Goal: Task Accomplishment & Management: Use online tool/utility

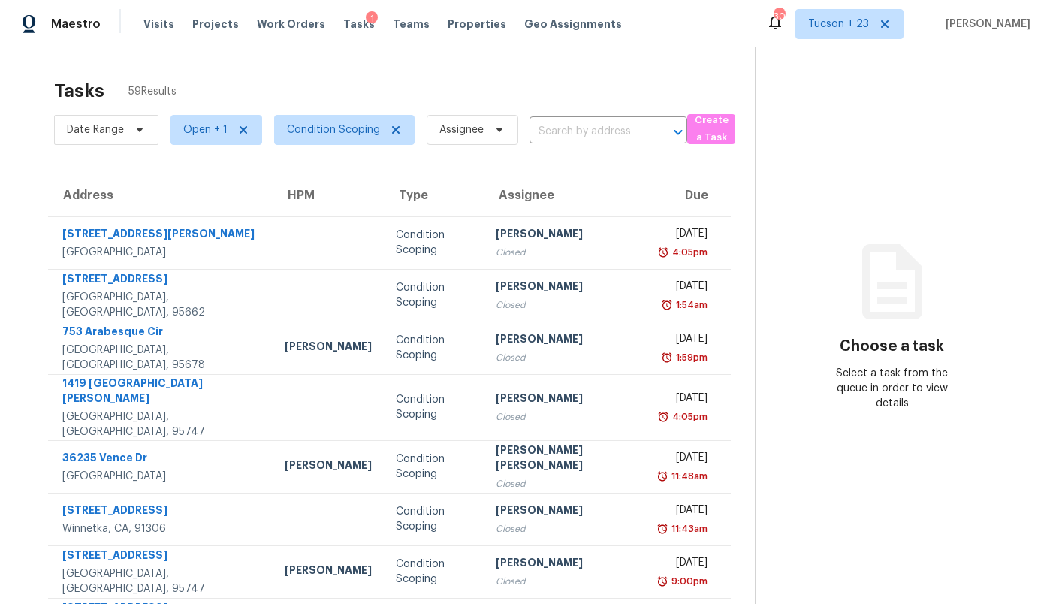
click at [260, 85] on div "Tasks 59 Results" at bounding box center [404, 90] width 701 height 39
click at [201, 123] on span "Open + 1" at bounding box center [205, 129] width 44 height 15
click at [202, 83] on div "Tasks 59 Results" at bounding box center [404, 90] width 701 height 39
click at [180, 131] on span "Open + 1" at bounding box center [217, 130] width 92 height 30
click at [209, 170] on label "Open" at bounding box center [202, 172] width 47 height 15
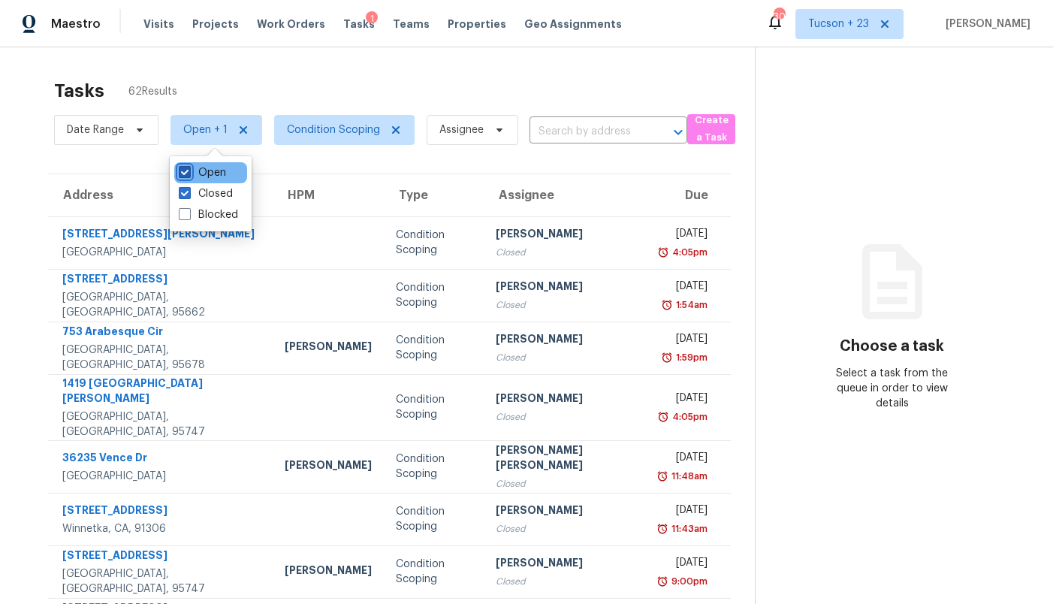
click at [189, 170] on input "Open" at bounding box center [184, 170] width 10 height 10
checkbox input "false"
click at [56, 188] on th "Address" at bounding box center [160, 195] width 225 height 42
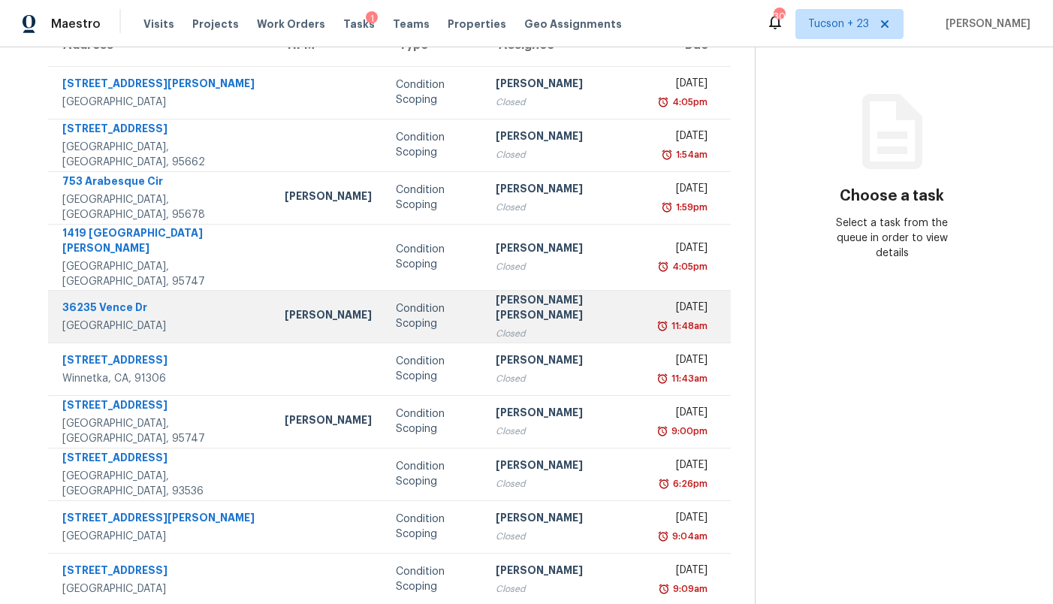
scroll to position [178, 0]
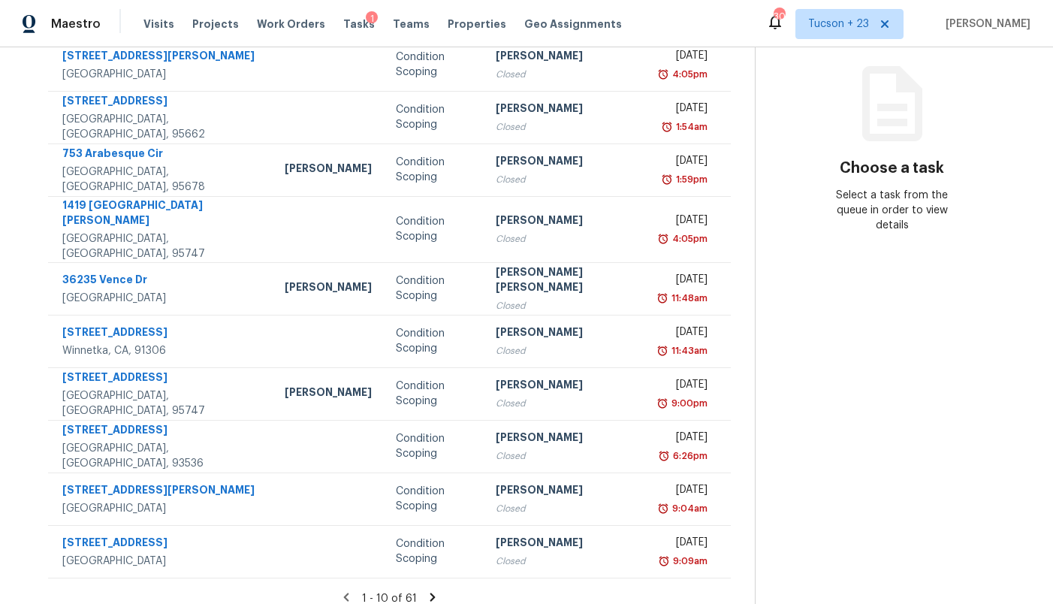
click at [426, 590] on icon at bounding box center [433, 597] width 14 height 14
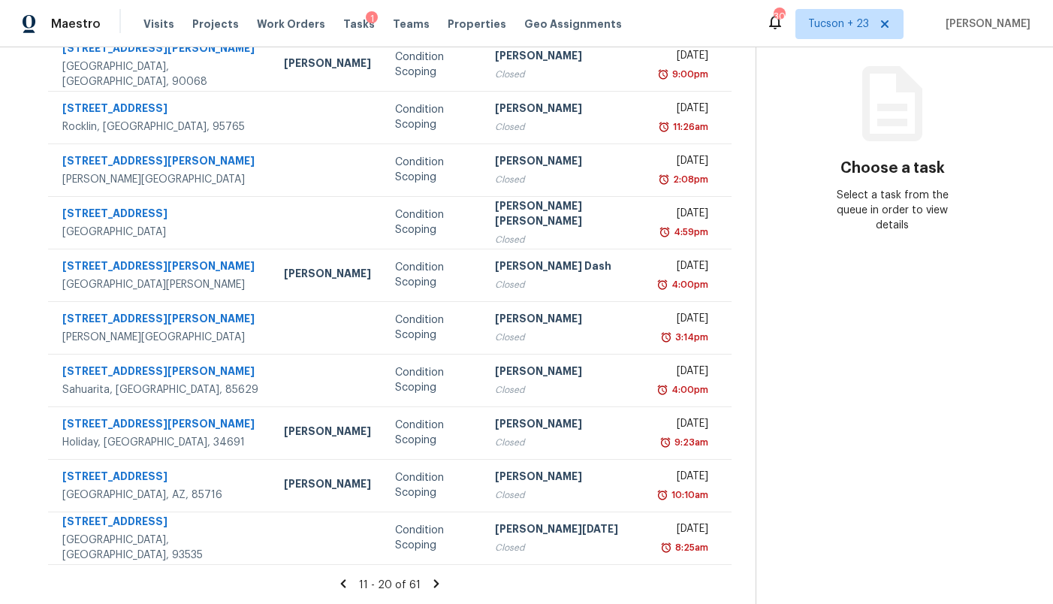
click at [430, 588] on icon at bounding box center [437, 584] width 14 height 14
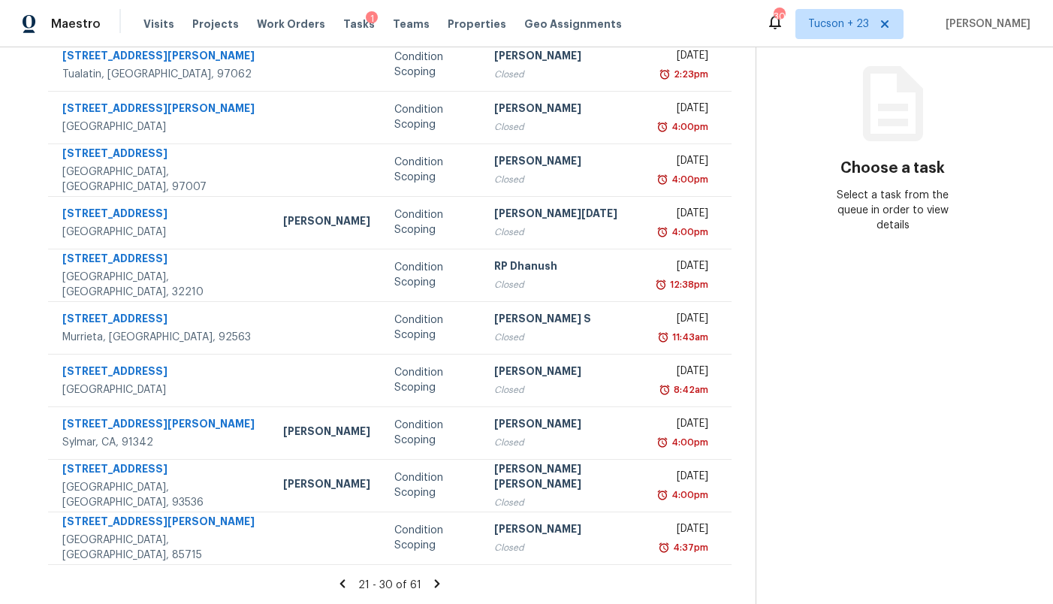
click at [430, 581] on icon at bounding box center [437, 584] width 14 height 14
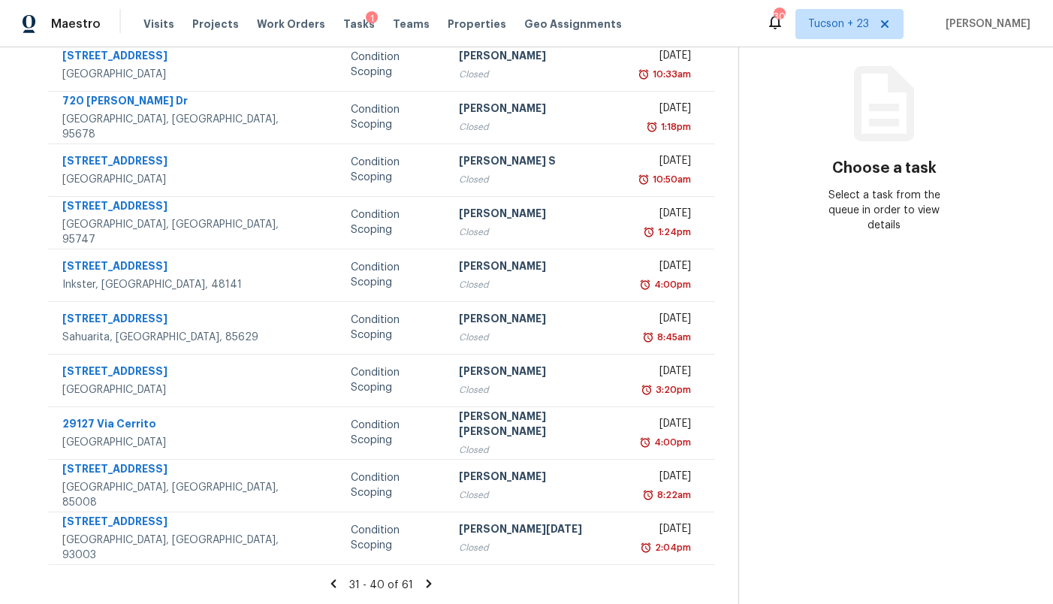
click at [422, 581] on icon at bounding box center [429, 584] width 14 height 14
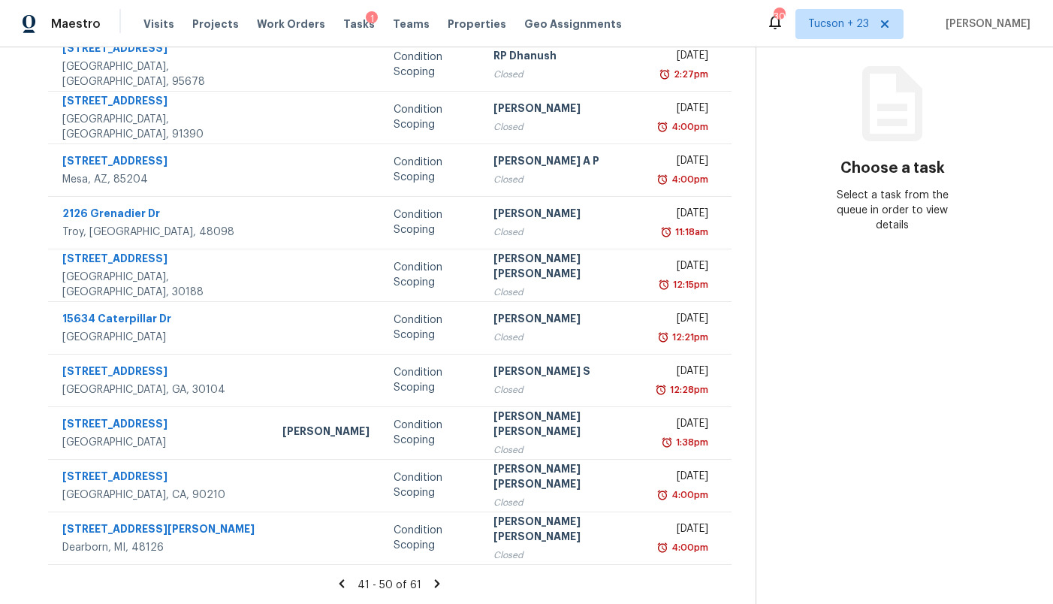
click at [430, 581] on icon at bounding box center [437, 584] width 14 height 14
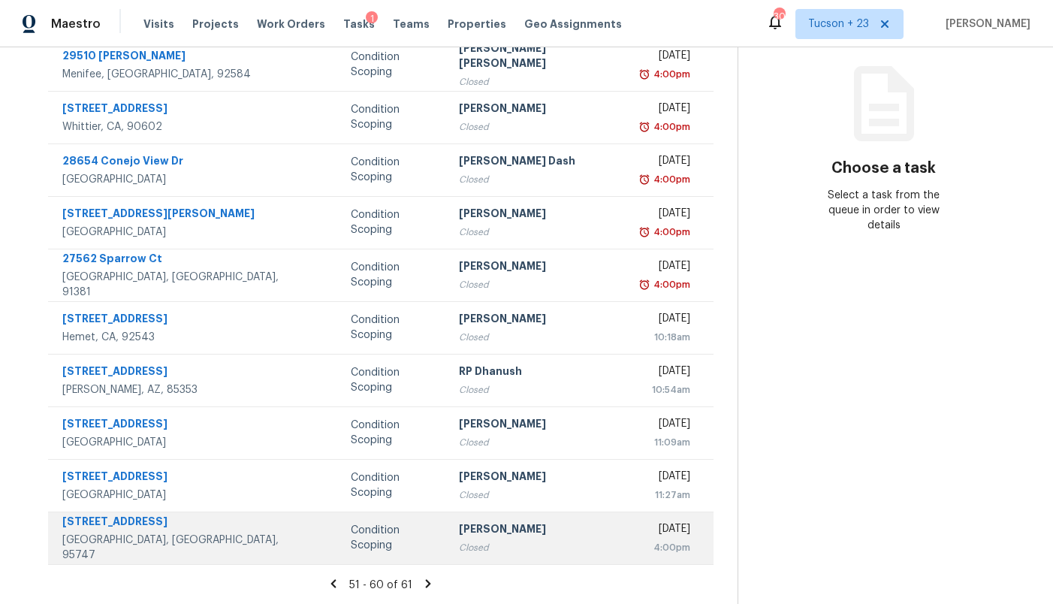
click at [459, 531] on div "[PERSON_NAME]" at bounding box center [538, 530] width 158 height 19
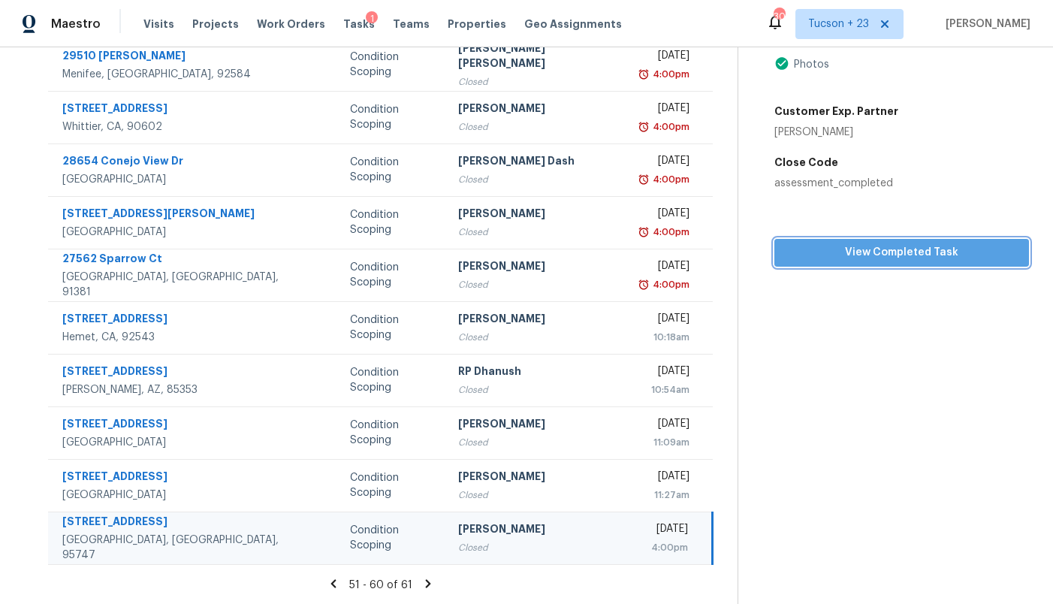
click at [858, 256] on span "View Completed Task" at bounding box center [901, 252] width 231 height 19
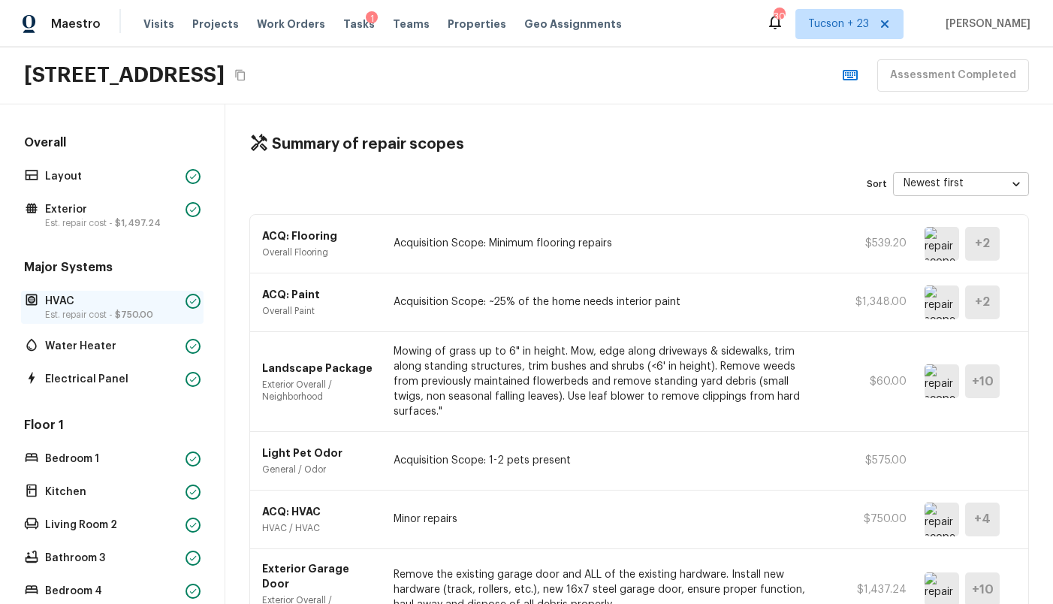
click at [103, 301] on p "HVAC" at bounding box center [112, 301] width 134 height 15
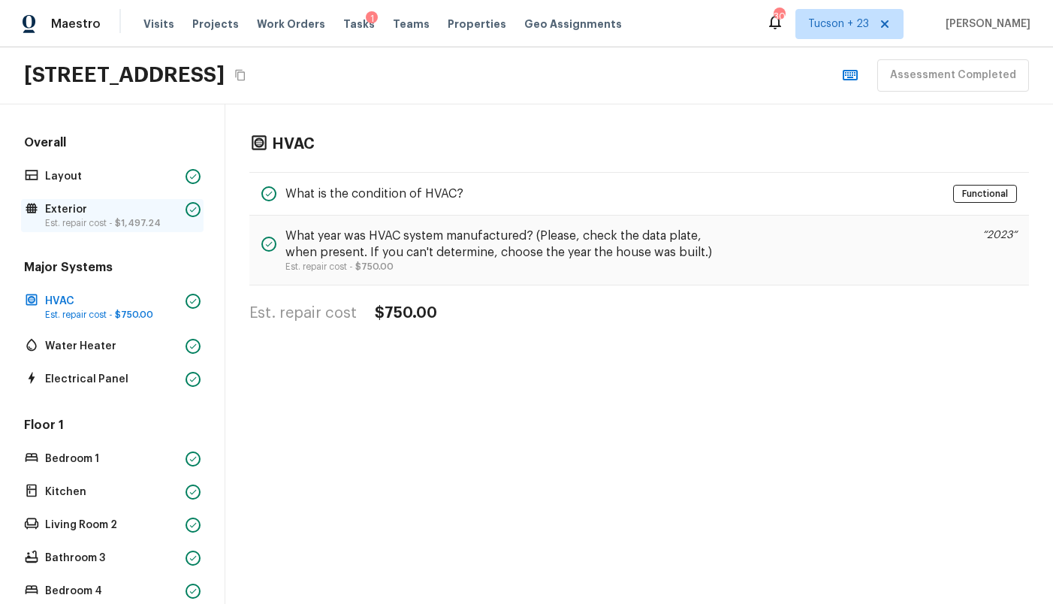
click at [84, 213] on p "Exterior" at bounding box center [112, 209] width 134 height 15
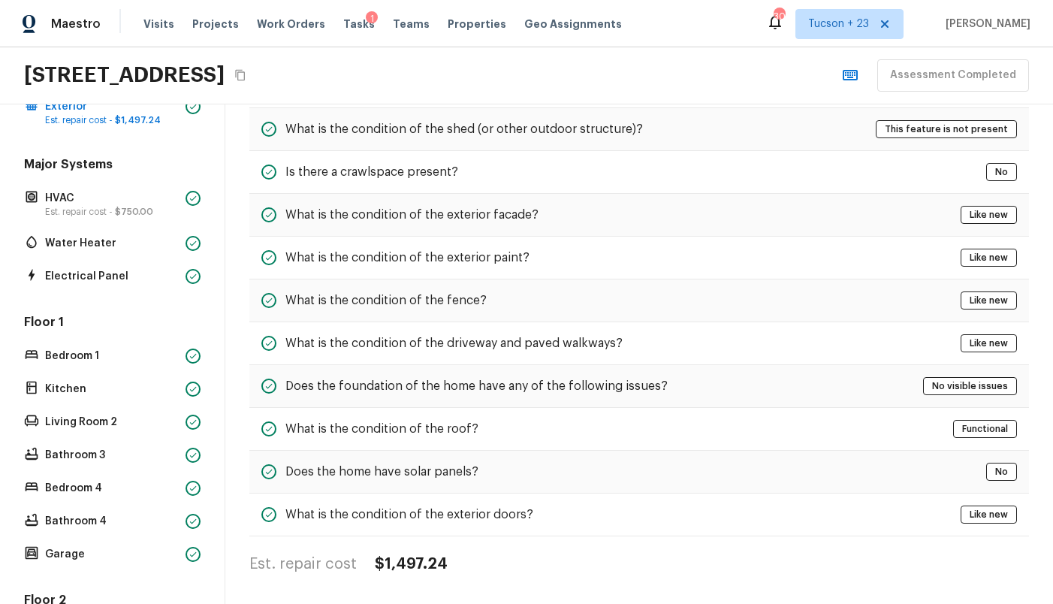
scroll to position [125, 0]
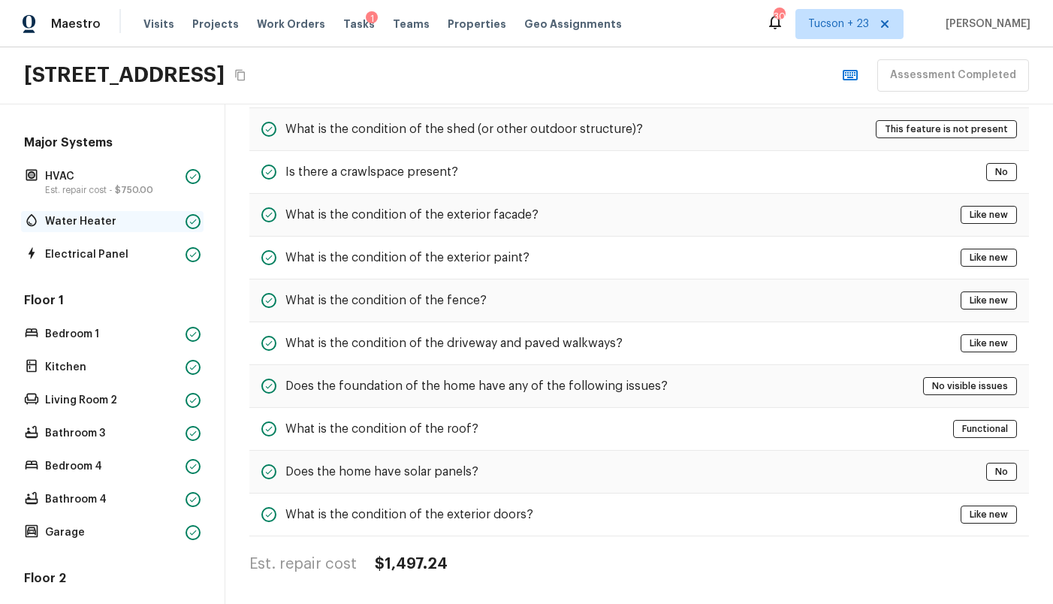
click at [110, 219] on p "Water Heater" at bounding box center [112, 221] width 134 height 15
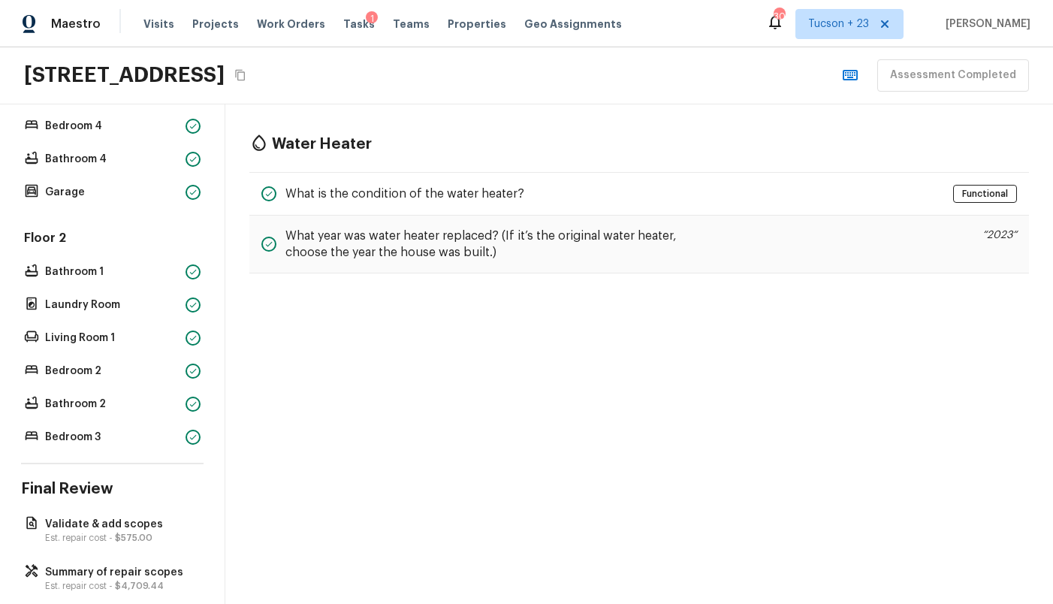
scroll to position [486, 0]
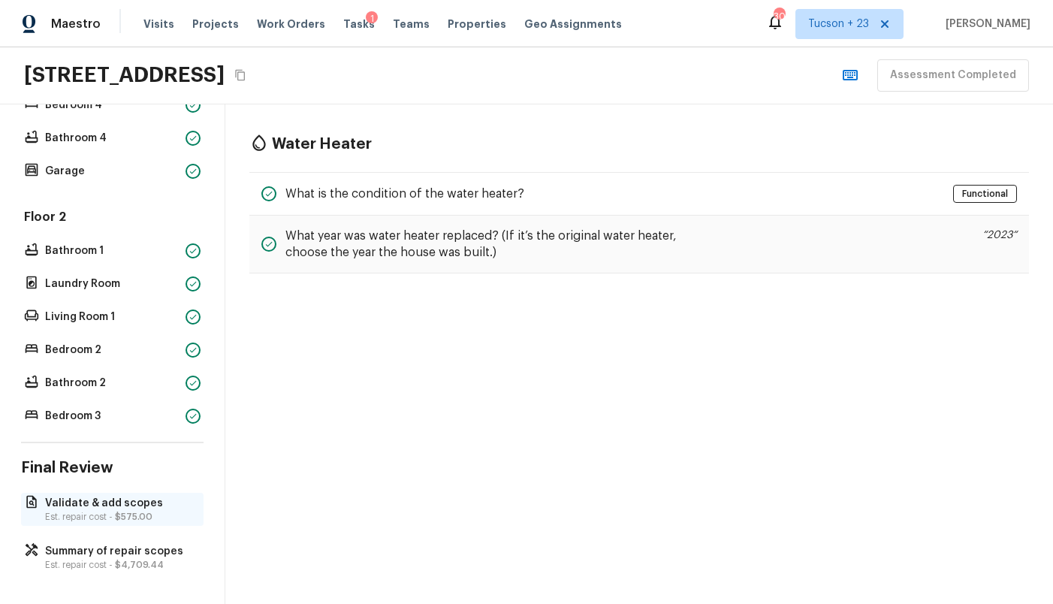
click at [84, 511] on p "Est. repair cost - $575.00" at bounding box center [119, 517] width 149 height 12
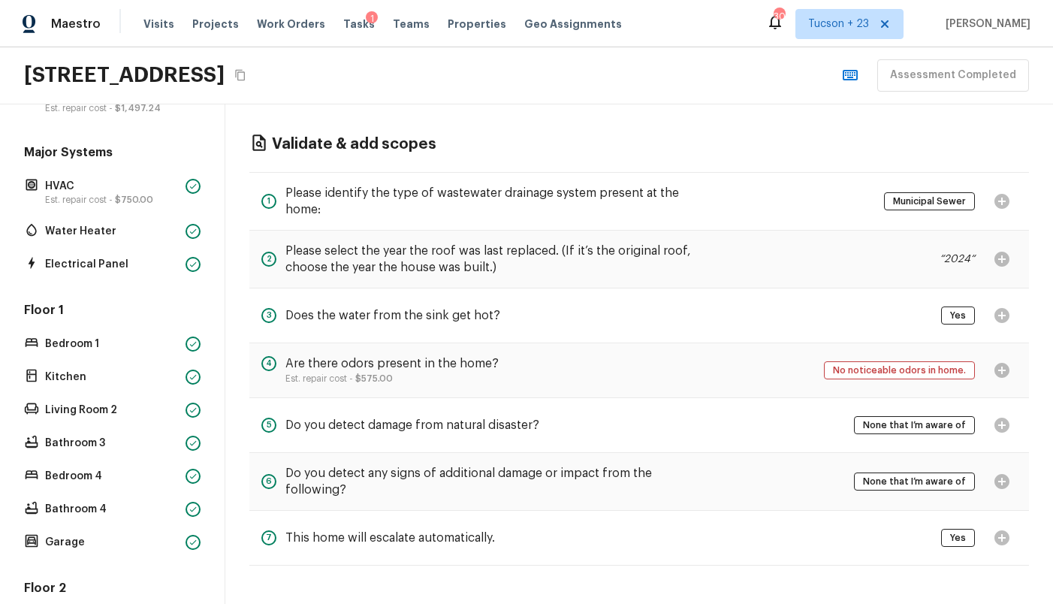
scroll to position [113, 0]
click at [131, 199] on span "$750.00" at bounding box center [134, 201] width 38 height 9
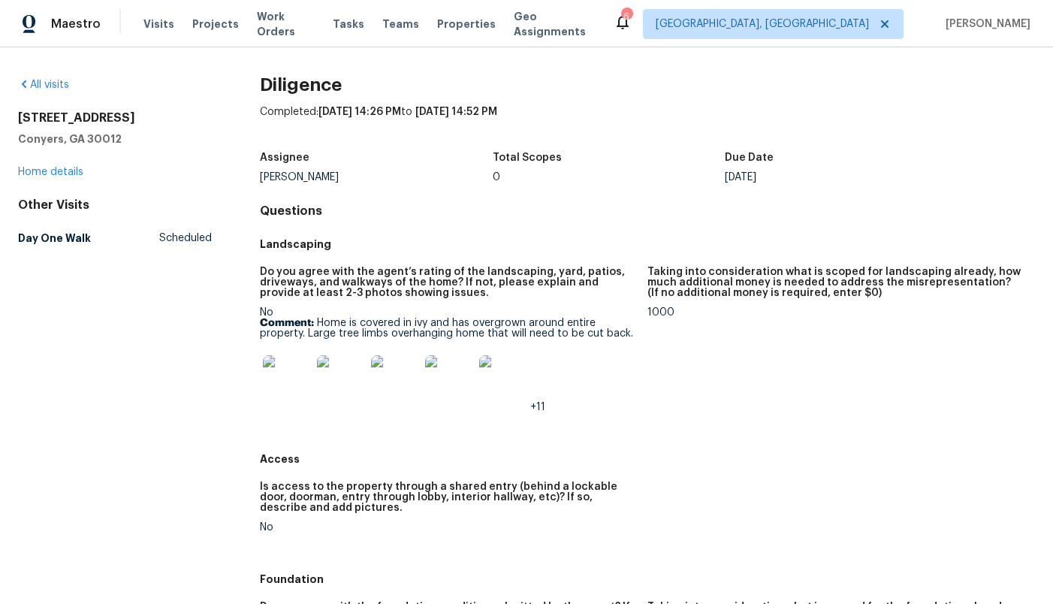
click at [282, 382] on img at bounding box center [287, 379] width 48 height 48
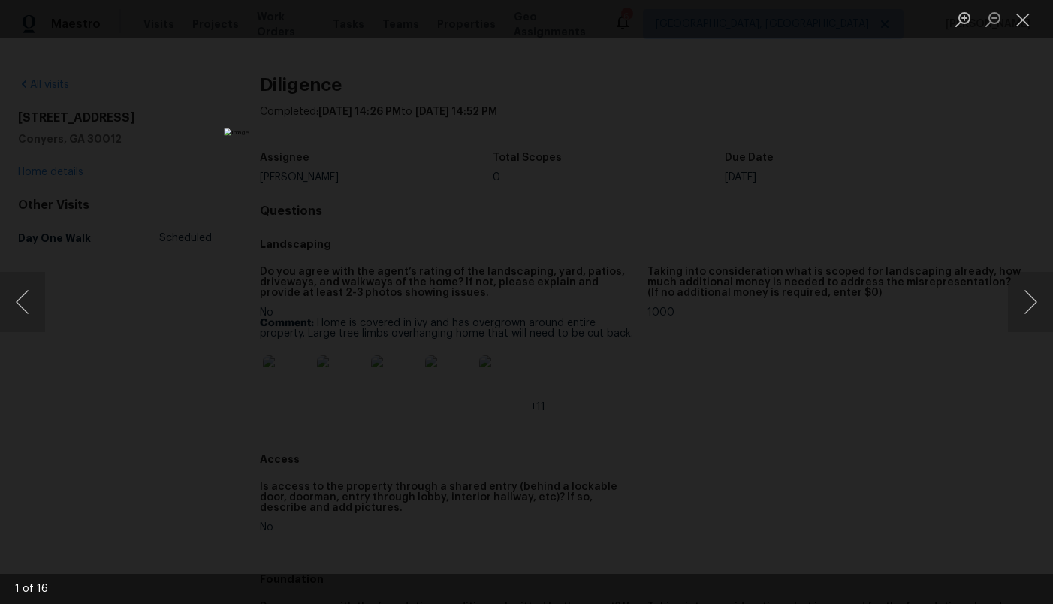
click at [730, 334] on img "Lightbox" at bounding box center [526, 301] width 605 height 347
click at [1033, 302] on button "Next image" at bounding box center [1030, 302] width 45 height 60
click at [1032, 302] on button "Next image" at bounding box center [1030, 302] width 45 height 60
click at [1031, 302] on button "Next image" at bounding box center [1030, 302] width 45 height 60
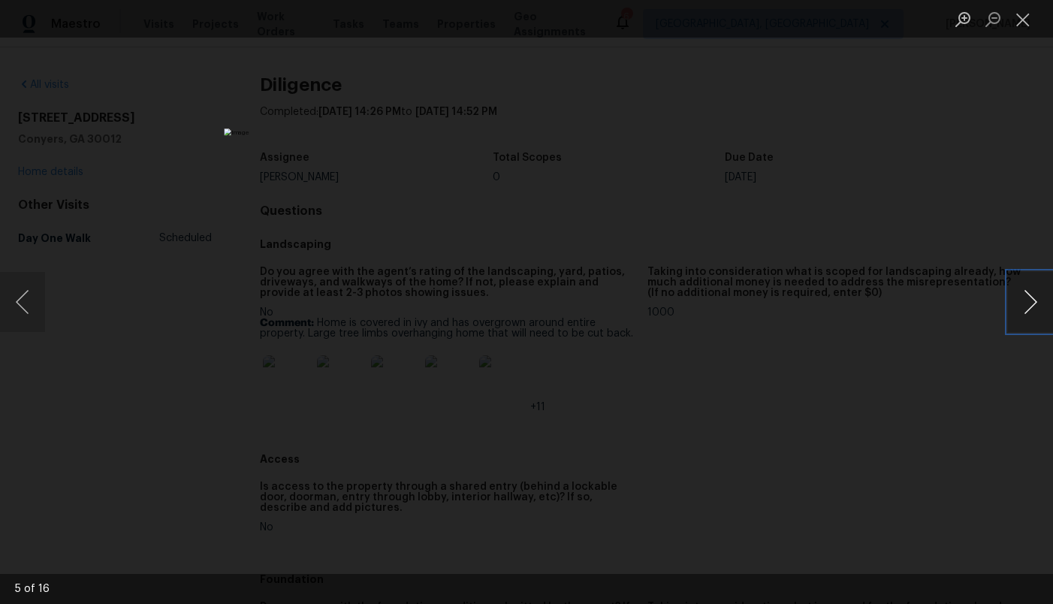
click at [1031, 302] on button "Next image" at bounding box center [1030, 302] width 45 height 60
click at [1028, 302] on button "Next image" at bounding box center [1030, 302] width 45 height 60
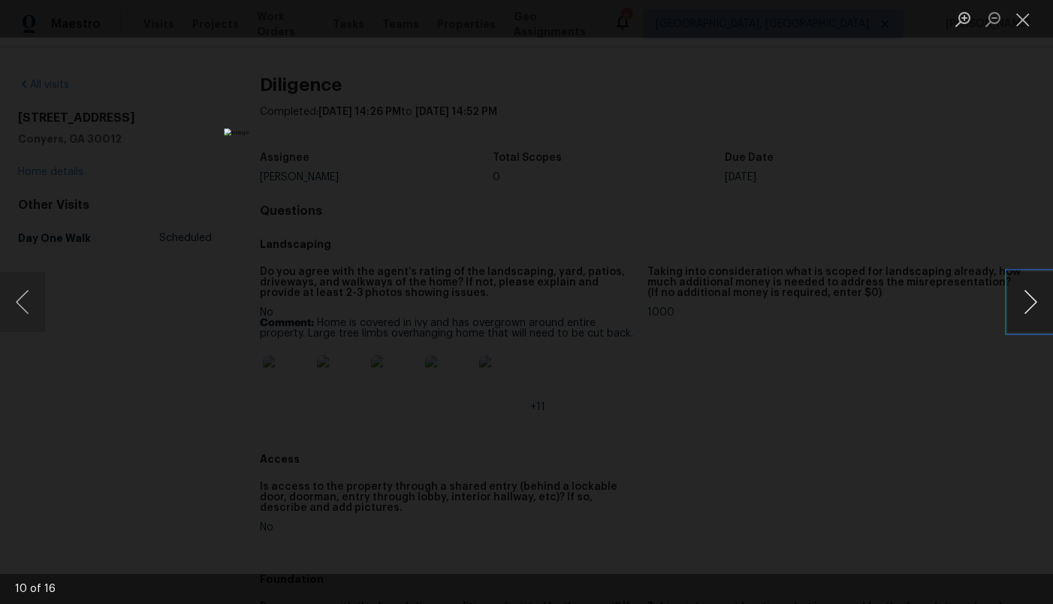
click at [1028, 302] on button "Next image" at bounding box center [1030, 302] width 45 height 60
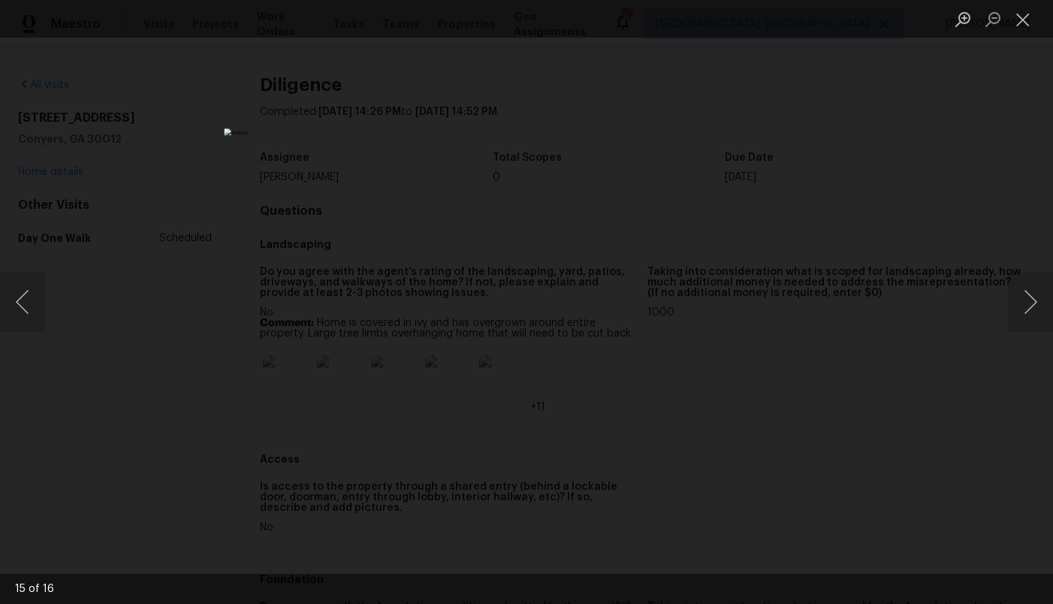
click at [937, 268] on div "Lightbox" at bounding box center [526, 302] width 1053 height 604
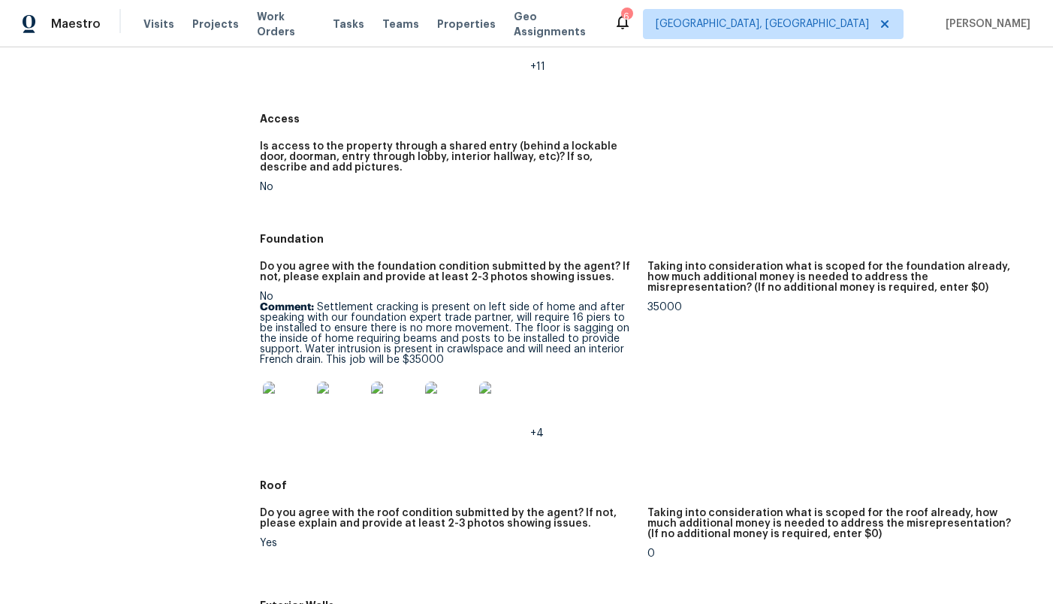
scroll to position [345, 0]
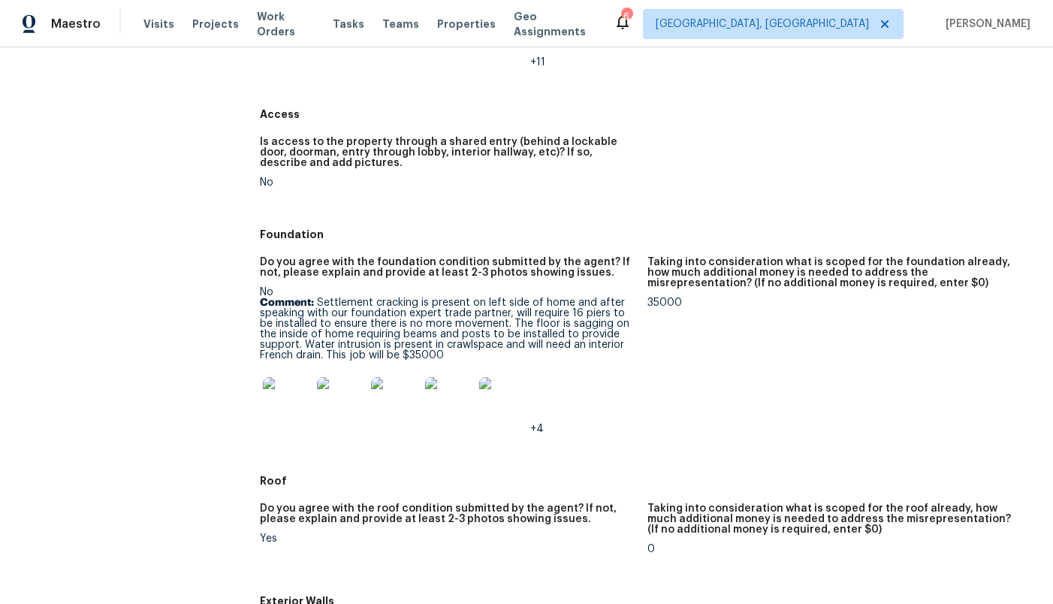
click at [297, 394] on img at bounding box center [287, 401] width 48 height 48
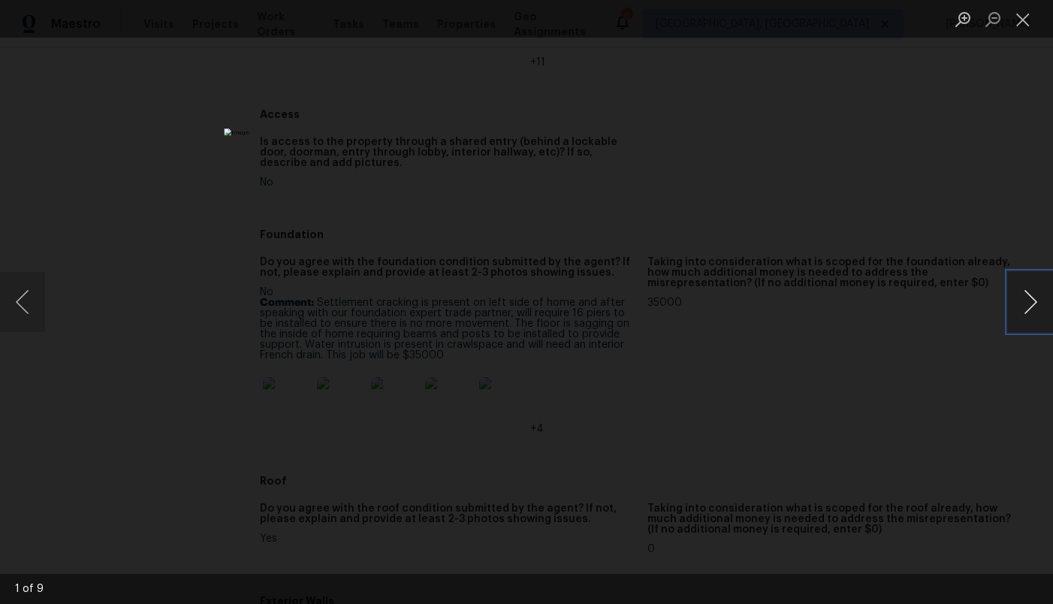
click at [1022, 290] on button "Next image" at bounding box center [1030, 302] width 45 height 60
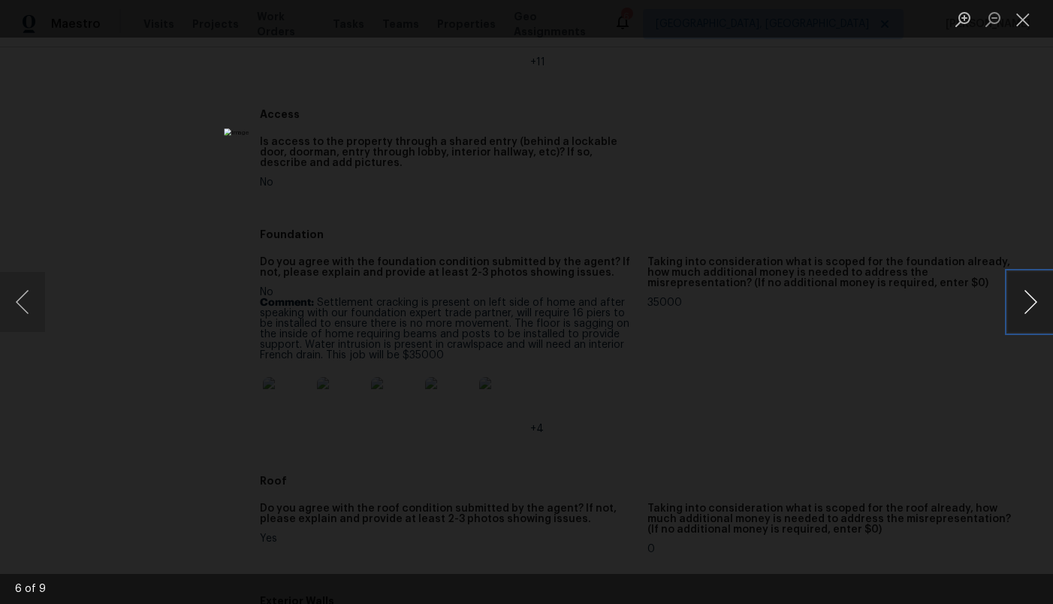
click at [1022, 290] on button "Next image" at bounding box center [1030, 302] width 45 height 60
click at [934, 268] on div "Lightbox" at bounding box center [526, 302] width 1053 height 604
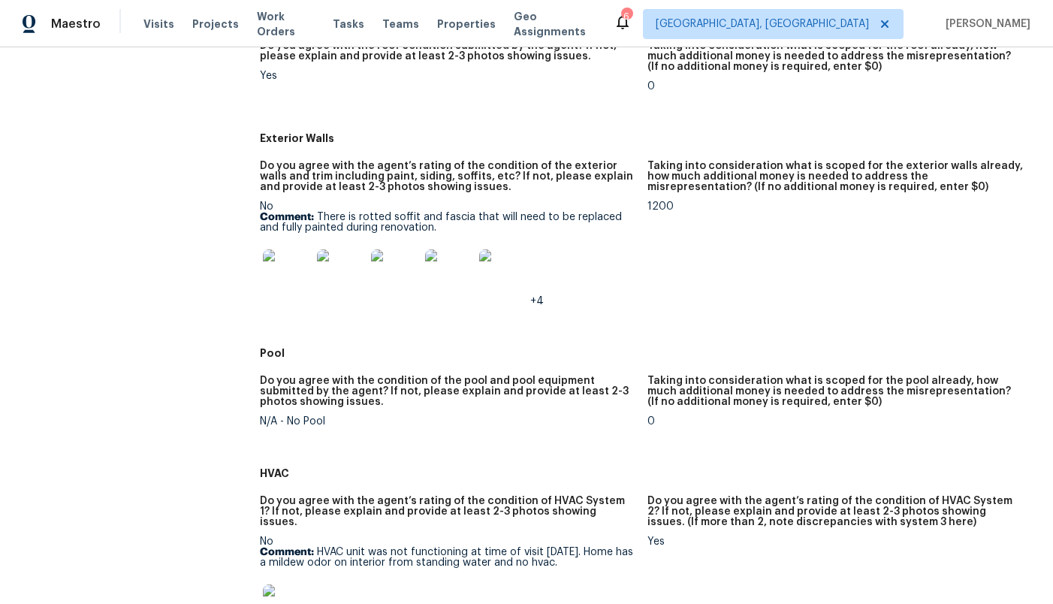
scroll to position [815, 0]
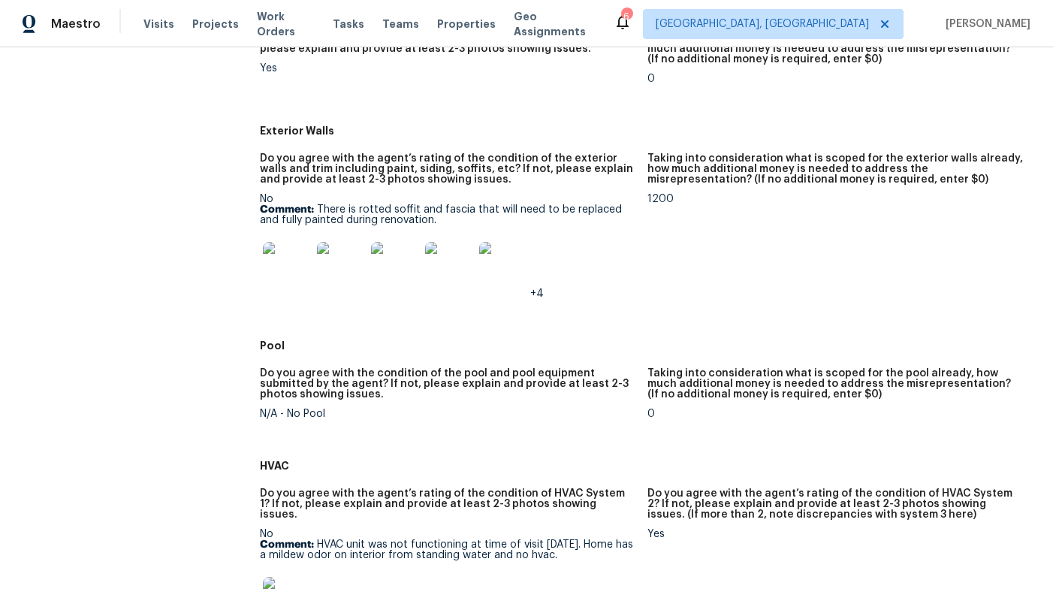
click at [287, 267] on img at bounding box center [287, 266] width 48 height 48
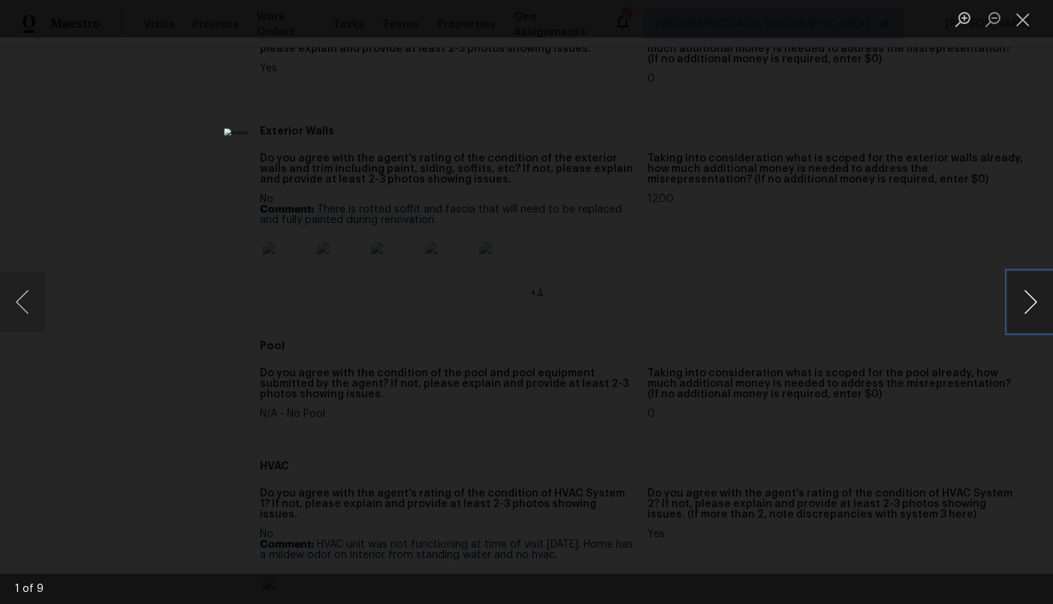
click at [1017, 309] on button "Next image" at bounding box center [1030, 302] width 45 height 60
click at [1018, 309] on button "Next image" at bounding box center [1030, 302] width 45 height 60
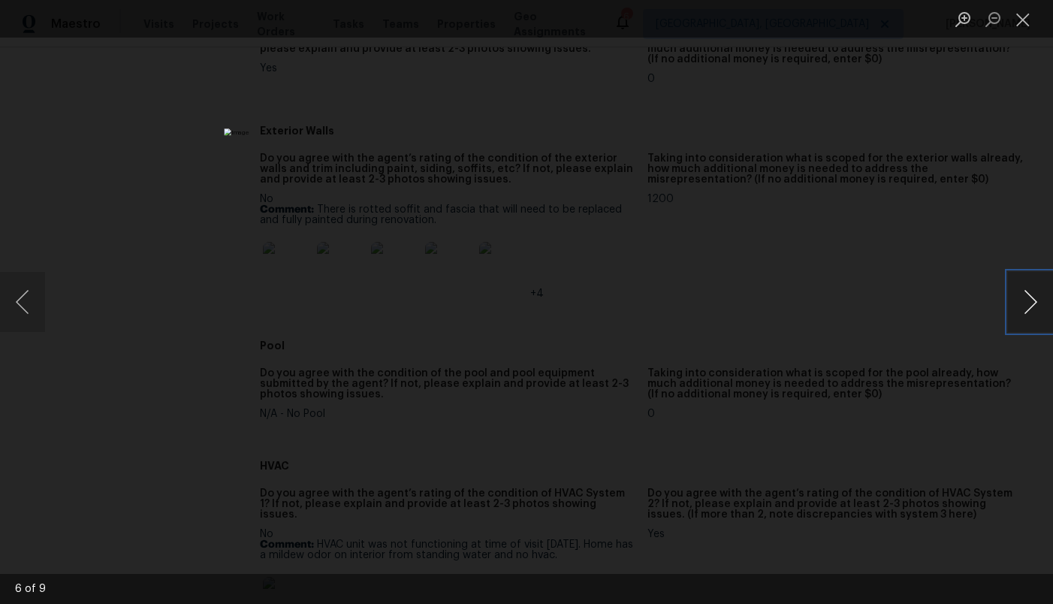
click at [1018, 309] on button "Next image" at bounding box center [1030, 302] width 45 height 60
click at [946, 168] on div "Lightbox" at bounding box center [526, 302] width 1053 height 604
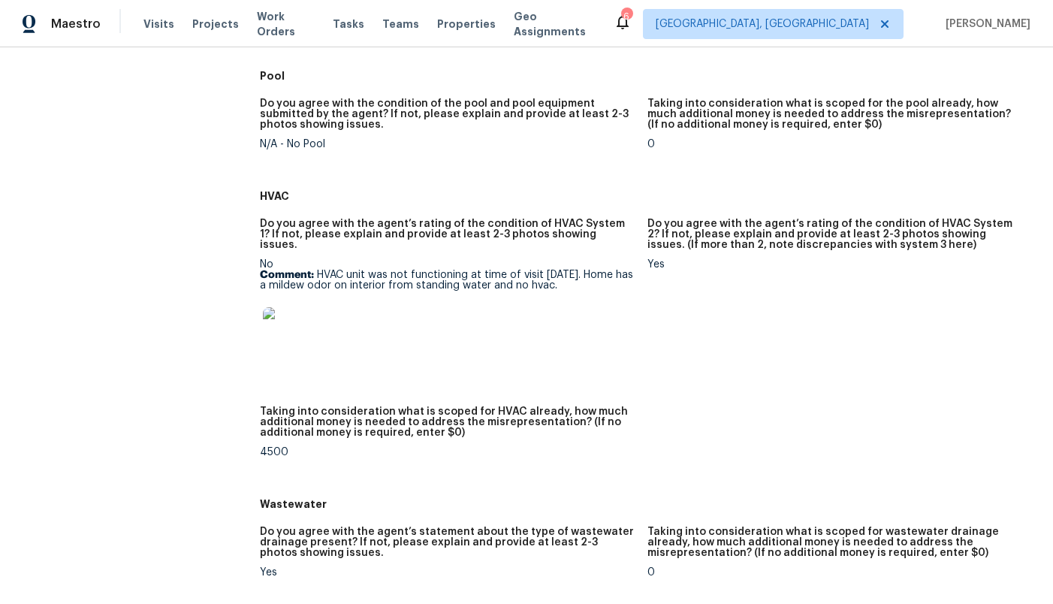
scroll to position [1086, 0]
click at [303, 316] on img at bounding box center [287, 330] width 48 height 48
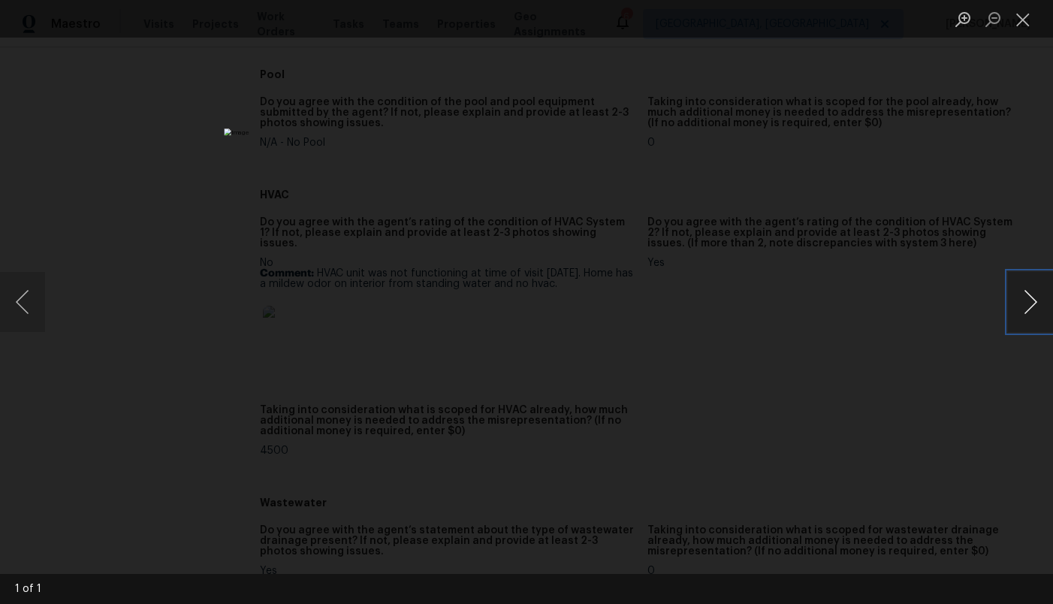
click at [1013, 305] on button "Next image" at bounding box center [1030, 302] width 45 height 60
click at [933, 290] on div "Lightbox" at bounding box center [526, 302] width 1053 height 604
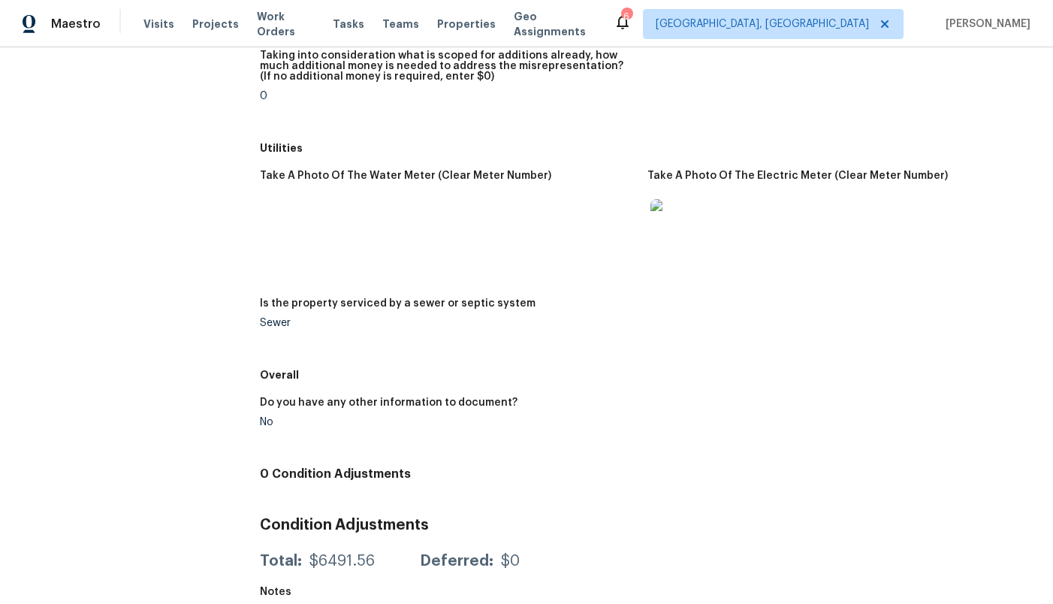
scroll to position [2456, 0]
